Goal: Find specific page/section: Find specific page/section

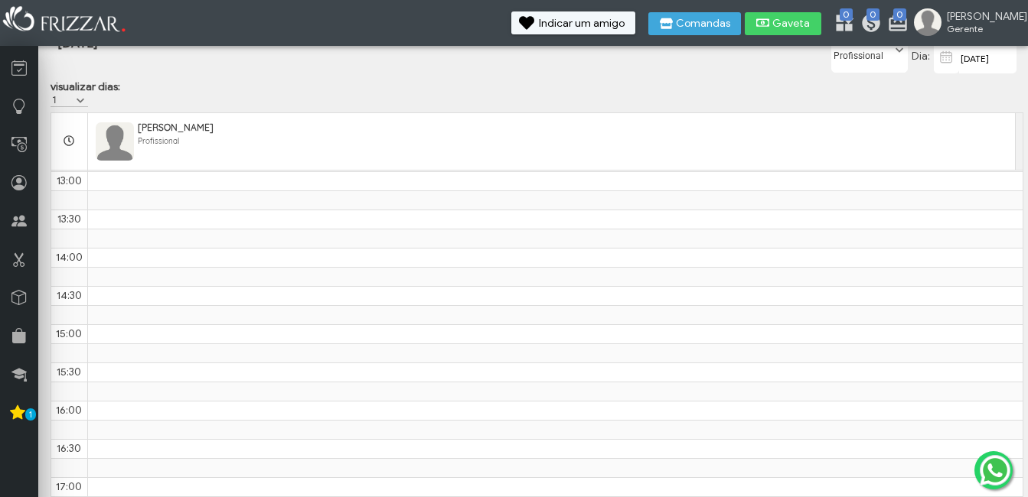
scroll to position [439, 0]
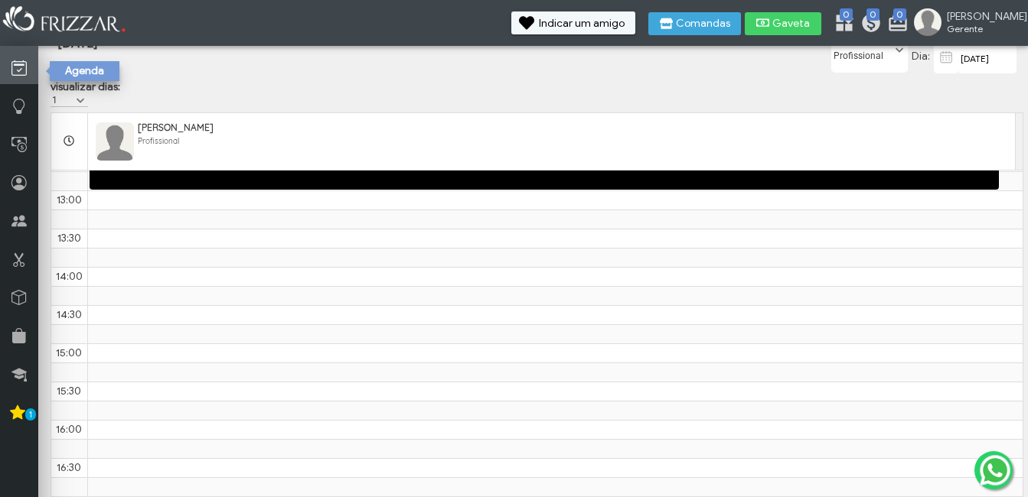
click at [13, 67] on icon at bounding box center [18, 68] width 15 height 19
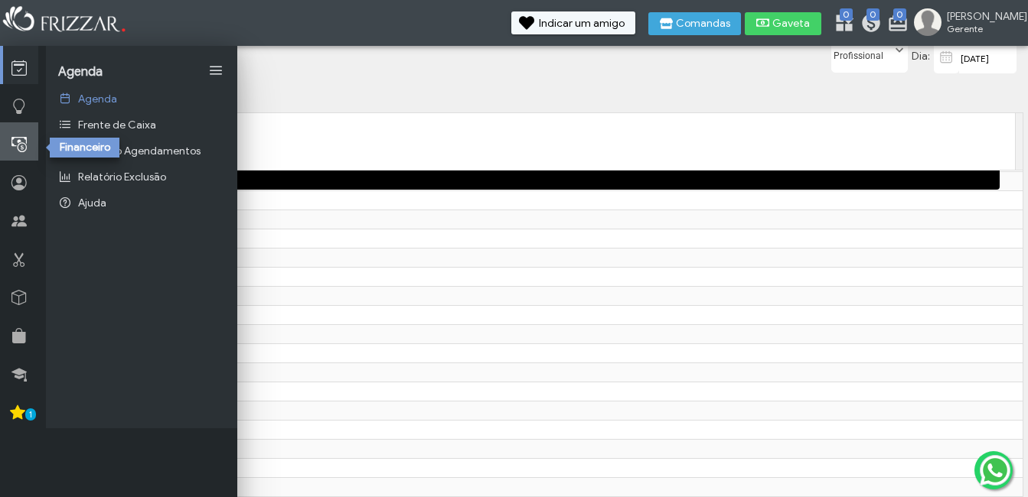
click at [25, 136] on icon at bounding box center [18, 144] width 15 height 19
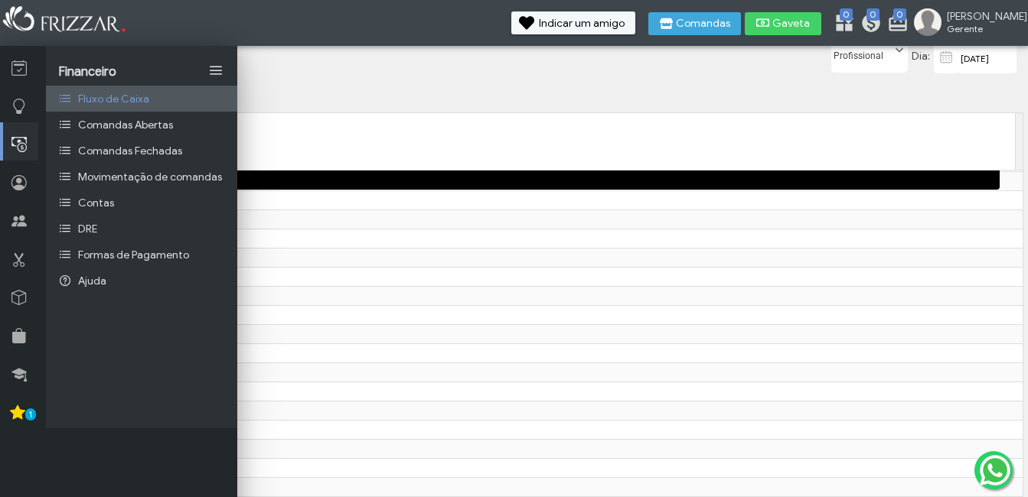
click at [127, 93] on span "Fluxo de Caixa" at bounding box center [113, 99] width 71 height 13
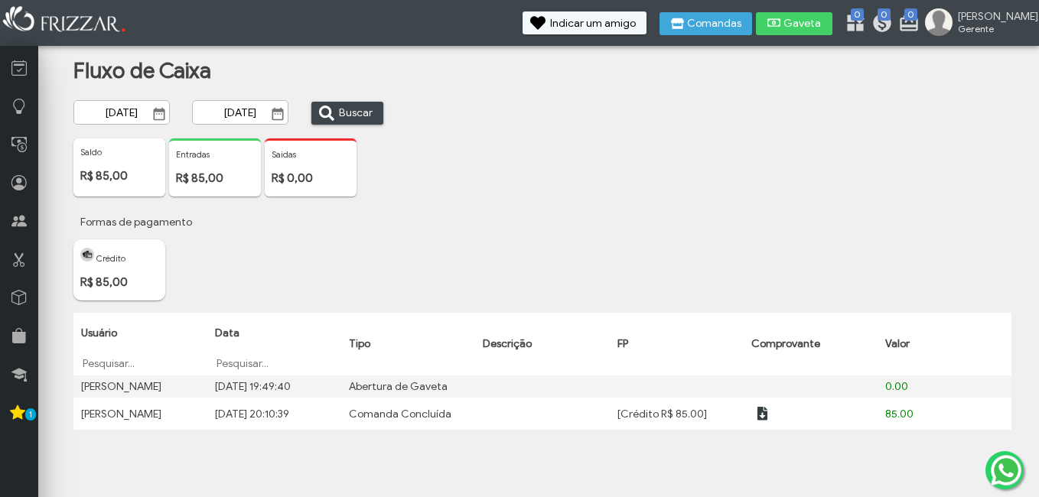
click at [219, 166] on div "Entradas R$ 85,00" at bounding box center [215, 167] width 92 height 58
click at [24, 145] on icon at bounding box center [18, 144] width 15 height 19
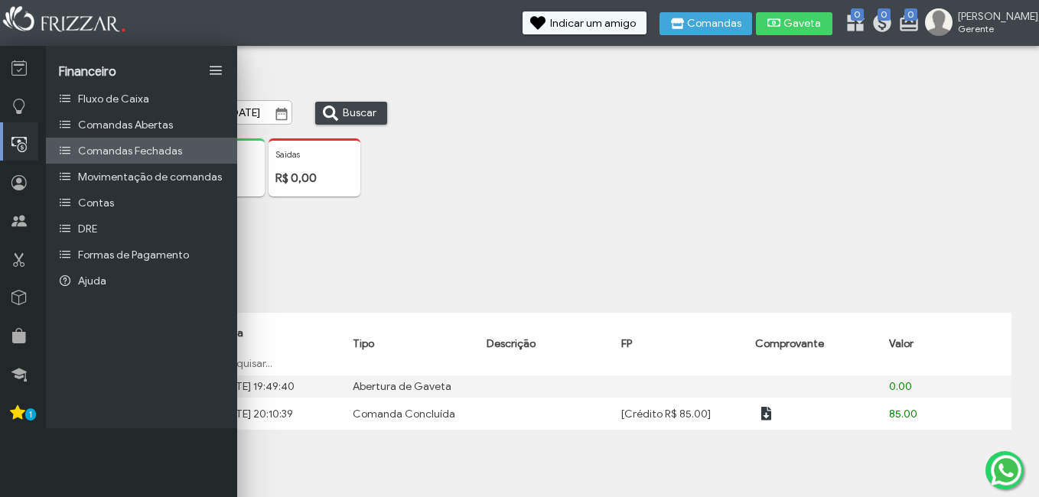
click at [88, 158] on link "Comandas Fechadas" at bounding box center [141, 151] width 191 height 26
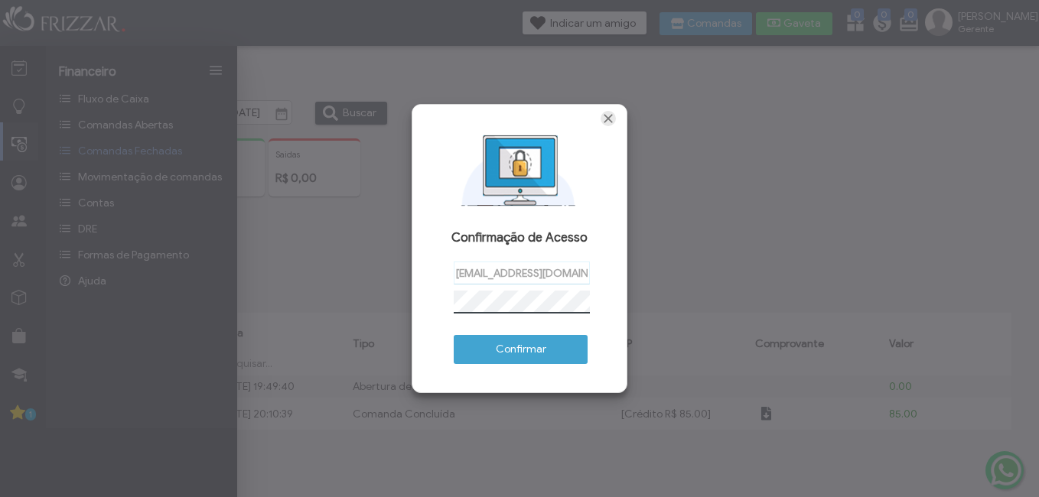
click at [610, 122] on span "Fechar" at bounding box center [608, 118] width 15 height 15
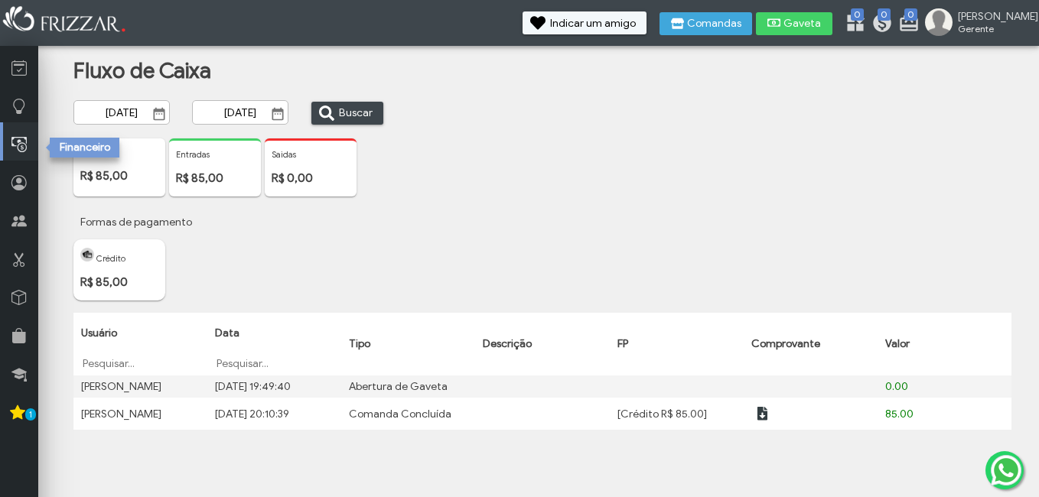
click at [21, 156] on link at bounding box center [20, 141] width 35 height 38
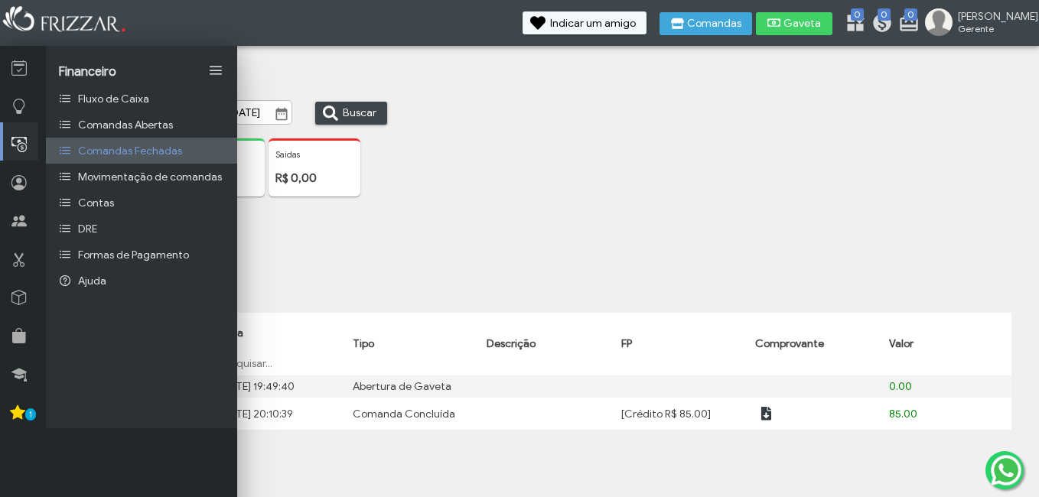
click at [86, 147] on span "Comandas Fechadas" at bounding box center [130, 151] width 104 height 13
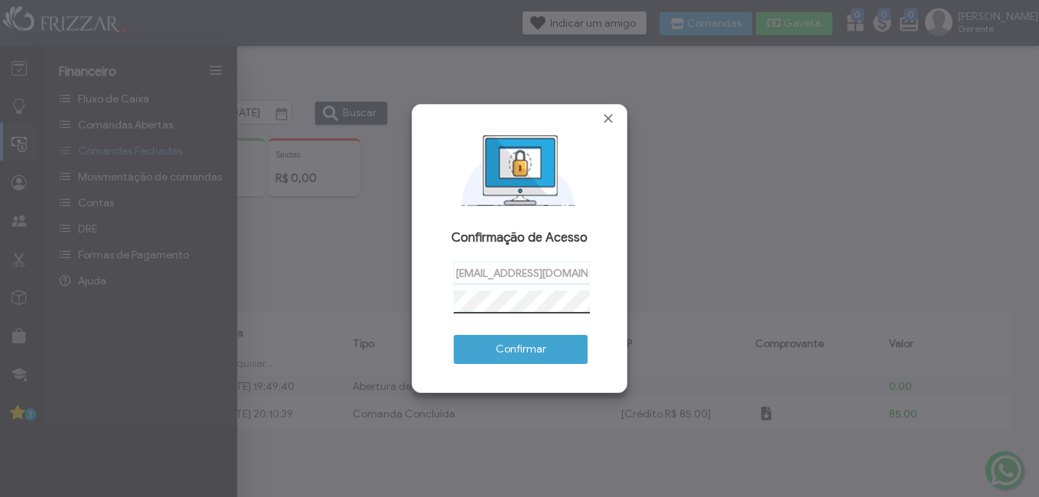
click at [523, 344] on span "Confirmar" at bounding box center [520, 349] width 112 height 23
